Goal: Transaction & Acquisition: Purchase product/service

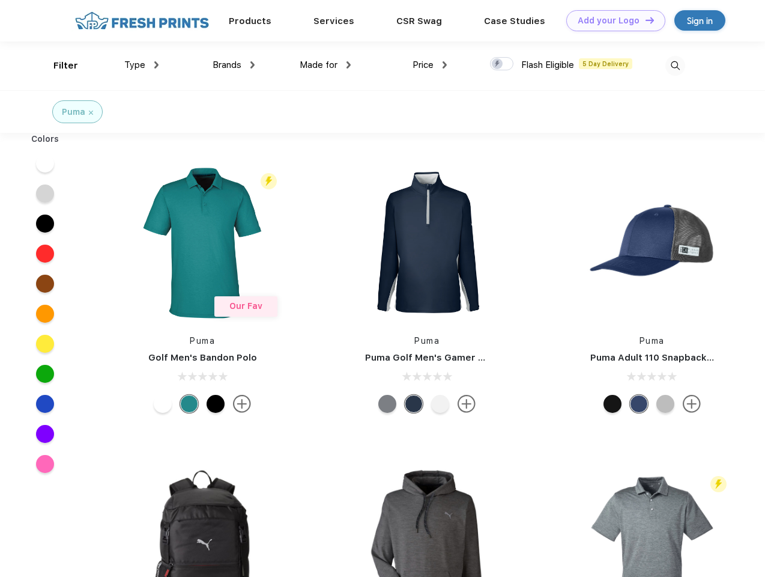
click at [612, 20] on link "Add your Logo Design Tool" at bounding box center [615, 20] width 99 height 21
click at [0, 0] on div "Design Tool" at bounding box center [0, 0] width 0 height 0
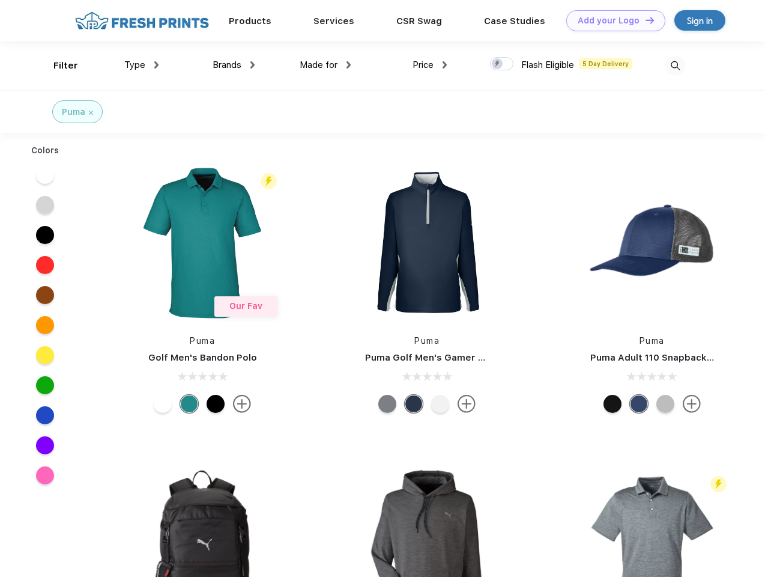
click at [645, 20] on link "Add your Logo Design Tool" at bounding box center [615, 20] width 99 height 21
click at [58, 65] on div "Filter" at bounding box center [65, 66] width 25 height 14
click at [142, 65] on span "Type" at bounding box center [134, 64] width 21 height 11
click at [234, 65] on span "Brands" at bounding box center [227, 64] width 29 height 11
click at [326, 65] on span "Made for" at bounding box center [319, 64] width 38 height 11
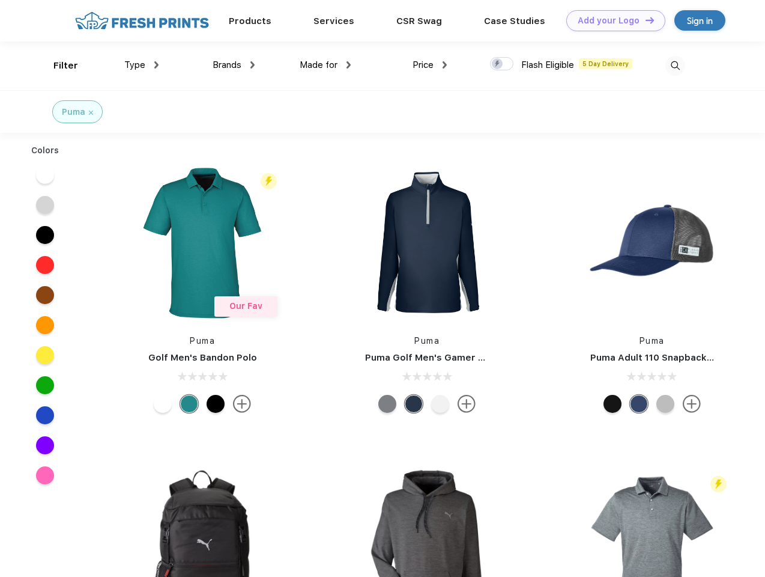
click at [430, 65] on span "Price" at bounding box center [423, 64] width 21 height 11
click at [502, 64] on div at bounding box center [501, 63] width 23 height 13
click at [498, 64] on input "checkbox" at bounding box center [494, 60] width 8 height 8
click at [675, 65] on img at bounding box center [676, 66] width 20 height 20
